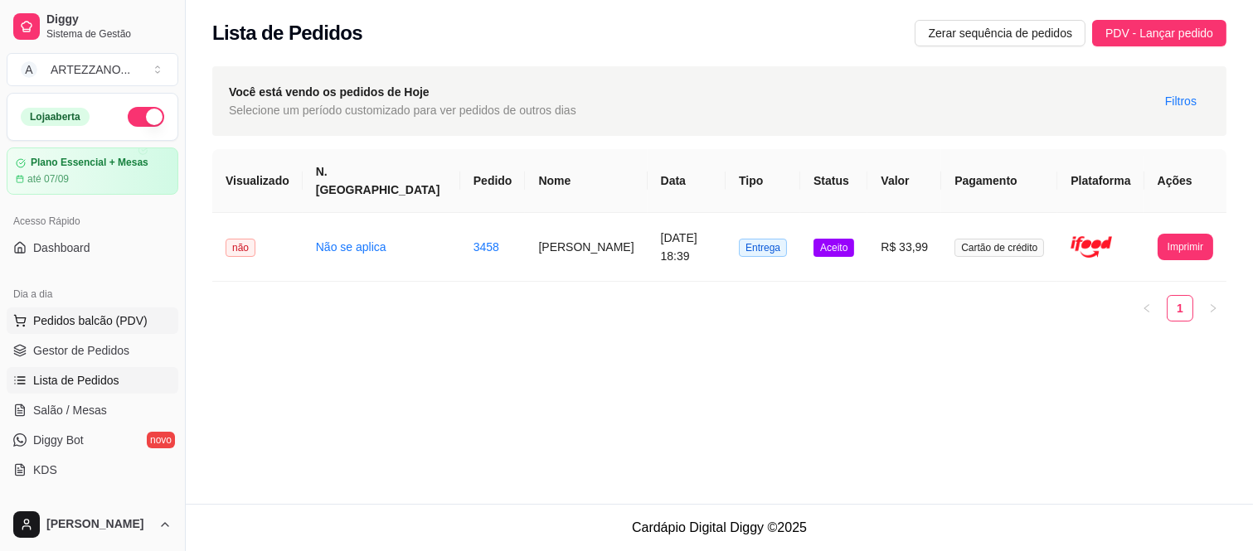
click at [85, 313] on span "Pedidos balcão (PDV)" at bounding box center [90, 321] width 114 height 17
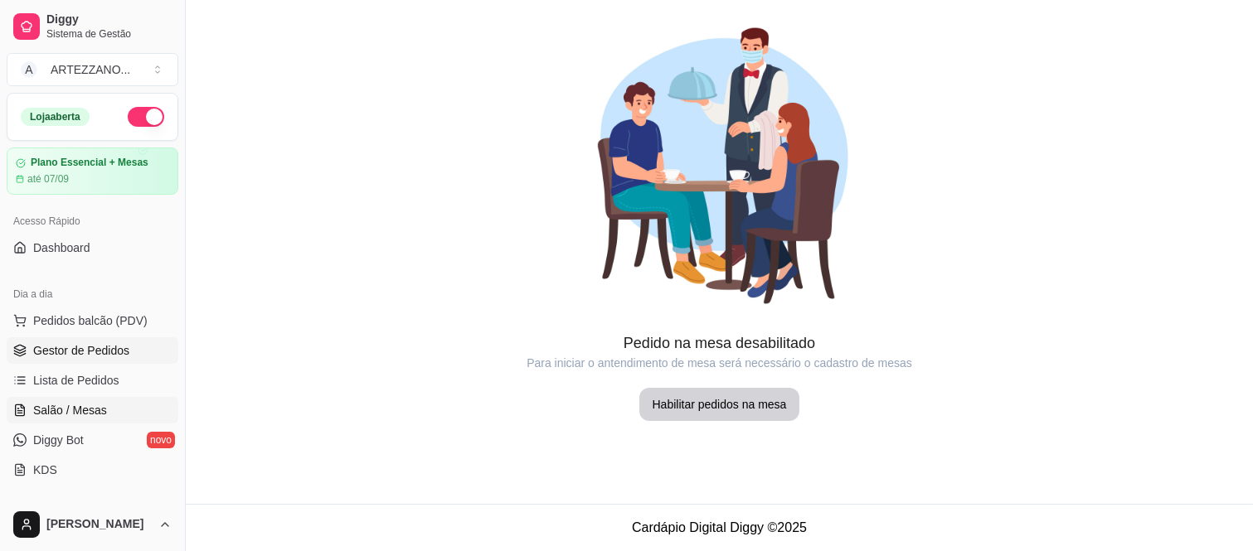
click at [70, 351] on span "Gestor de Pedidos" at bounding box center [81, 350] width 96 height 17
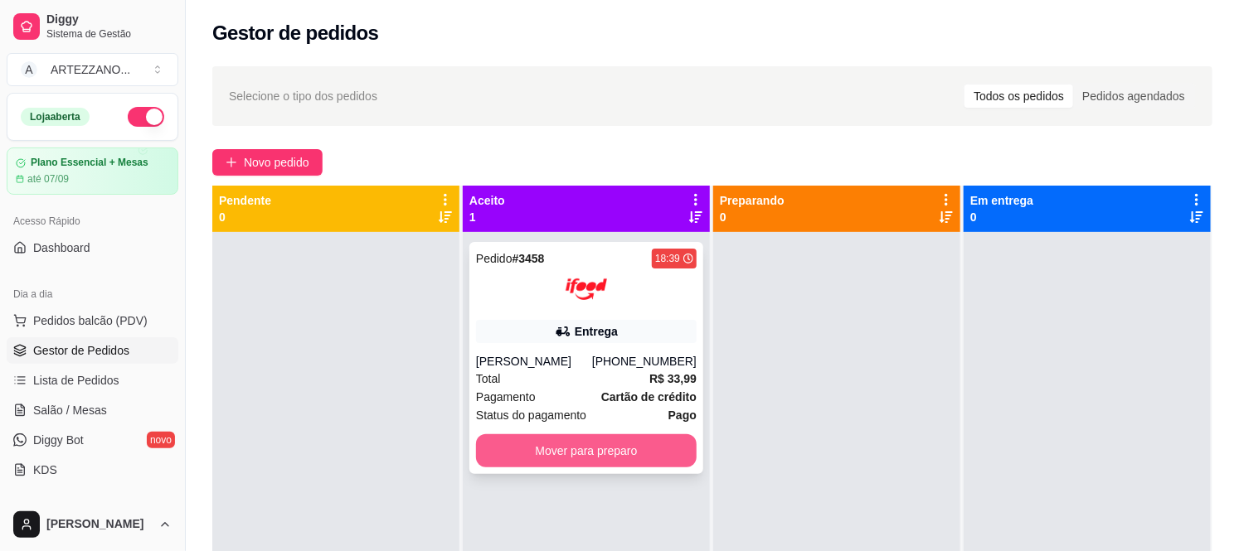
click at [616, 444] on button "Mover para preparo" at bounding box center [586, 451] width 221 height 33
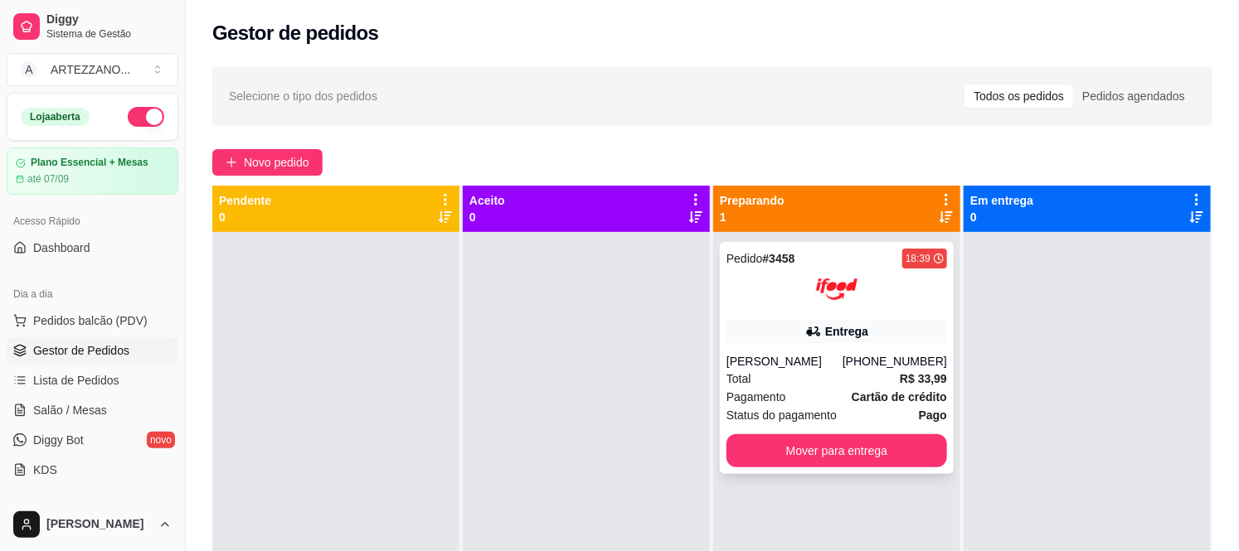
click at [844, 278] on img at bounding box center [836, 289] width 41 height 41
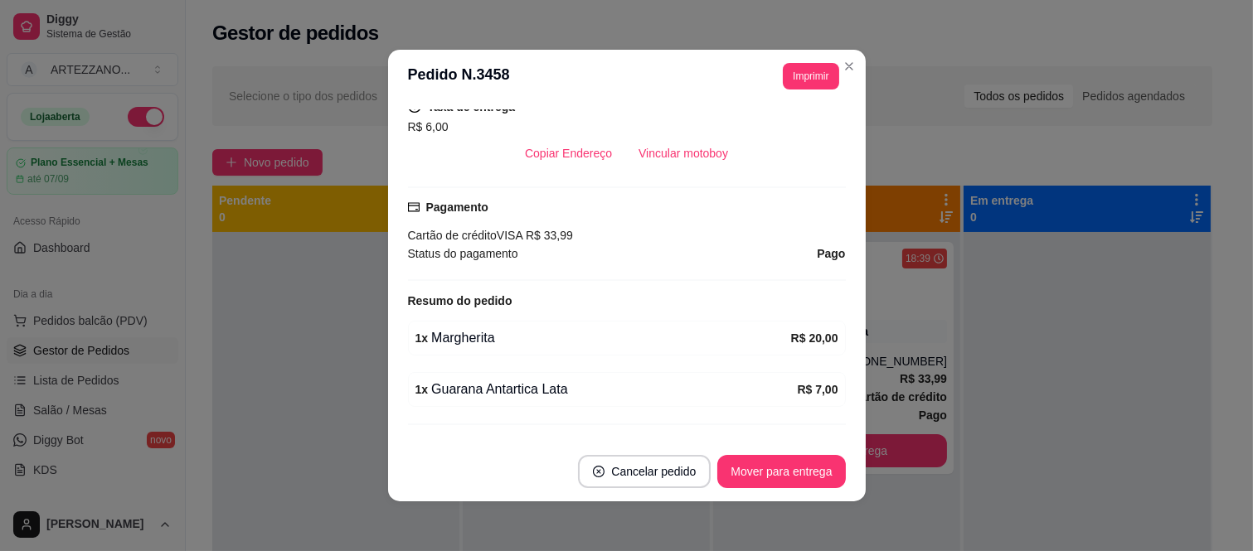
scroll to position [453, 0]
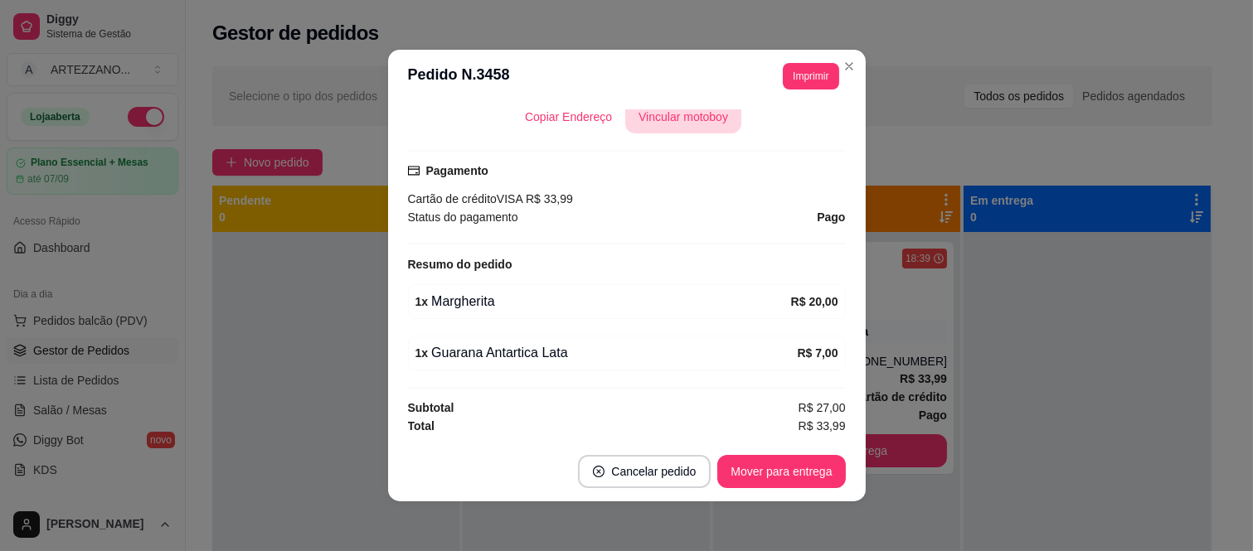
click at [708, 116] on button "Vincular motoboy" at bounding box center [683, 116] width 116 height 33
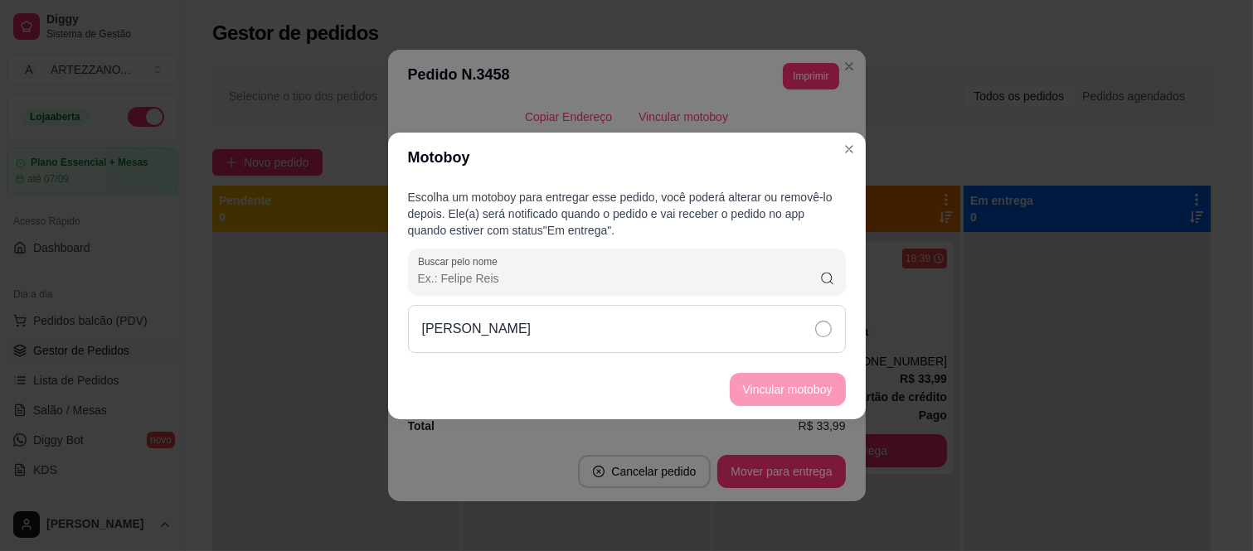
click at [828, 325] on icon at bounding box center [823, 329] width 17 height 17
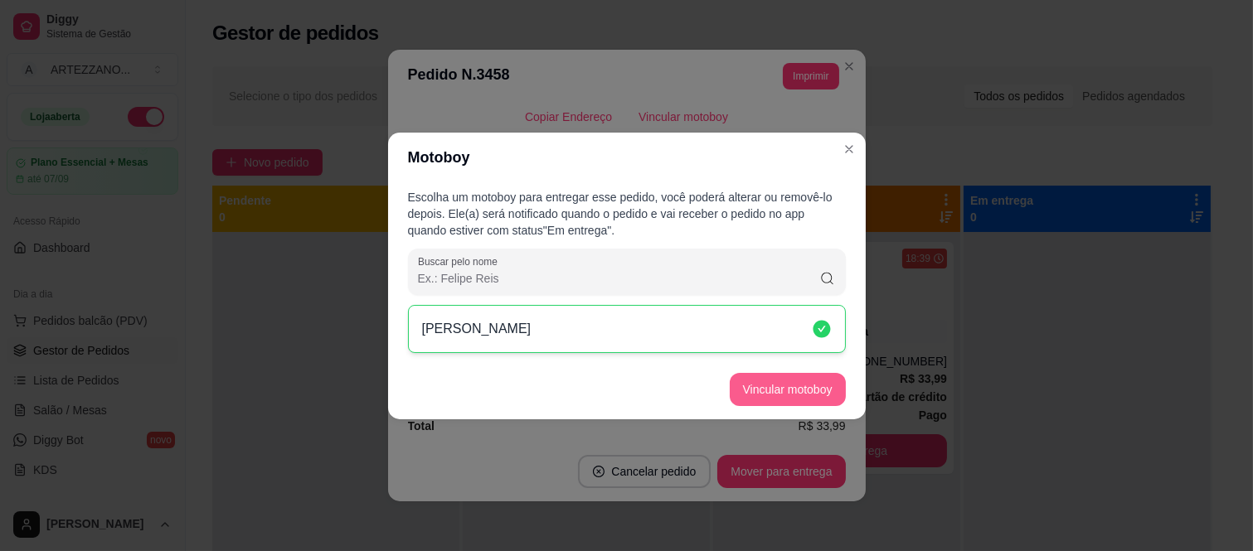
click at [800, 377] on button "Vincular motoboy" at bounding box center [788, 389] width 116 height 33
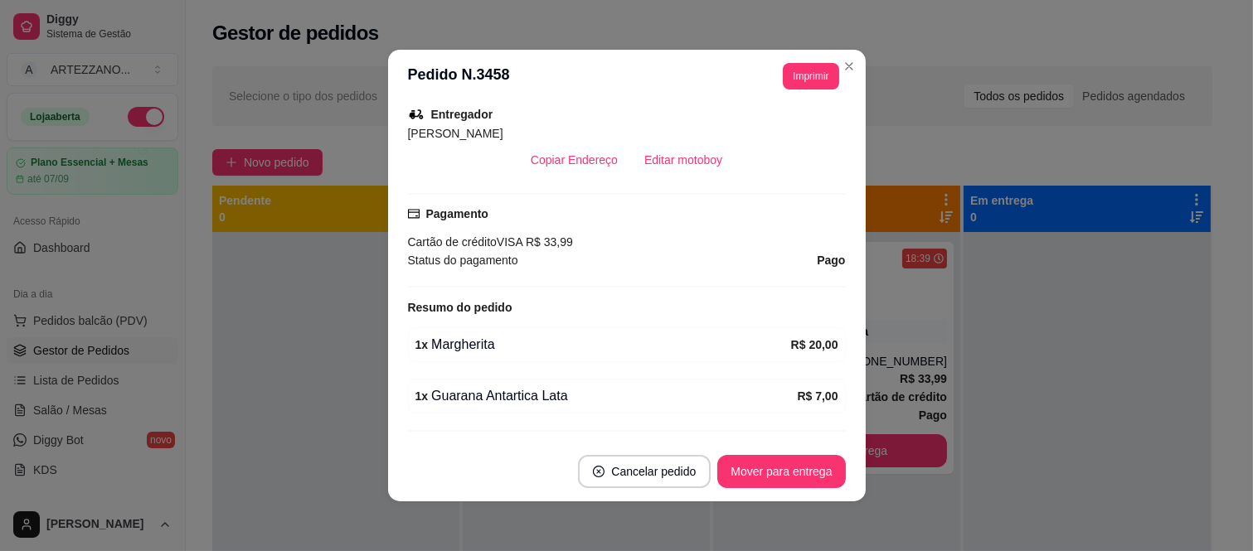
scroll to position [498, 0]
